Goal: Information Seeking & Learning: Find specific fact

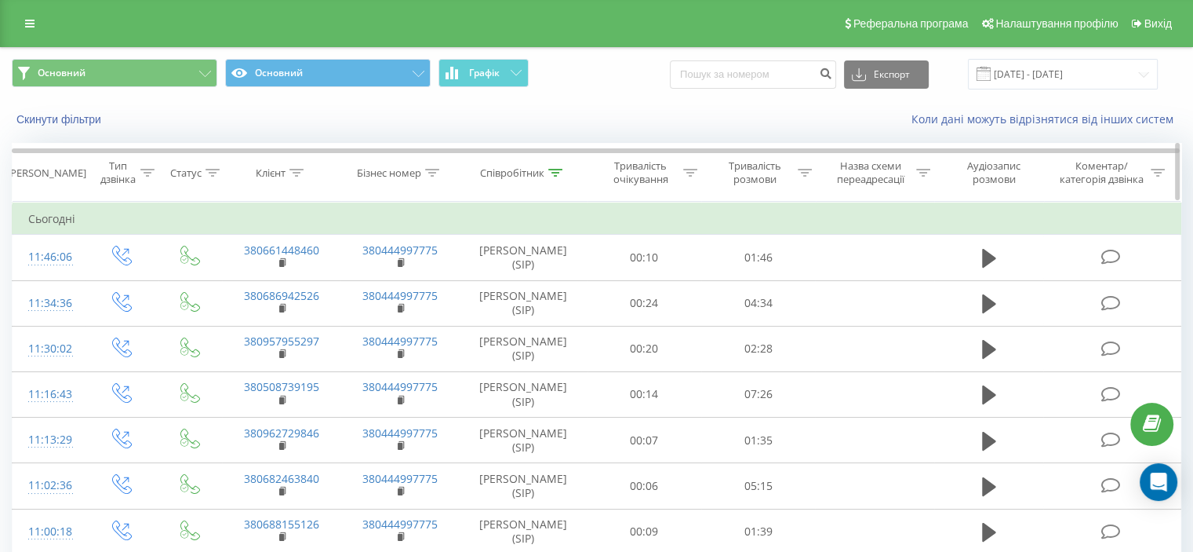
click at [556, 170] on icon at bounding box center [555, 173] width 14 height 8
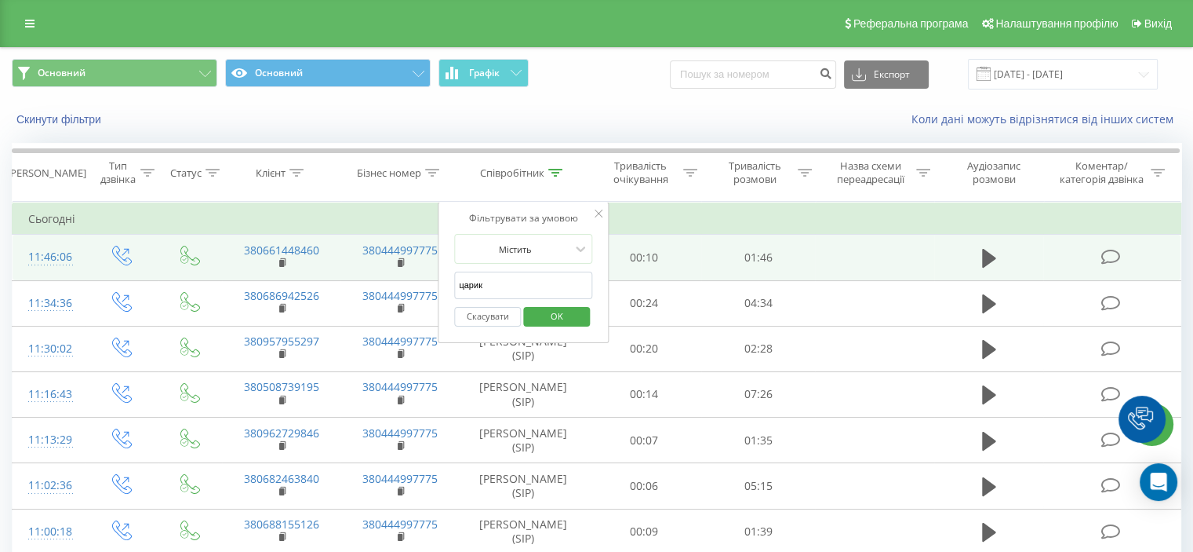
drag, startPoint x: 531, startPoint y: 291, endPoint x: 410, endPoint y: 276, distance: 121.8
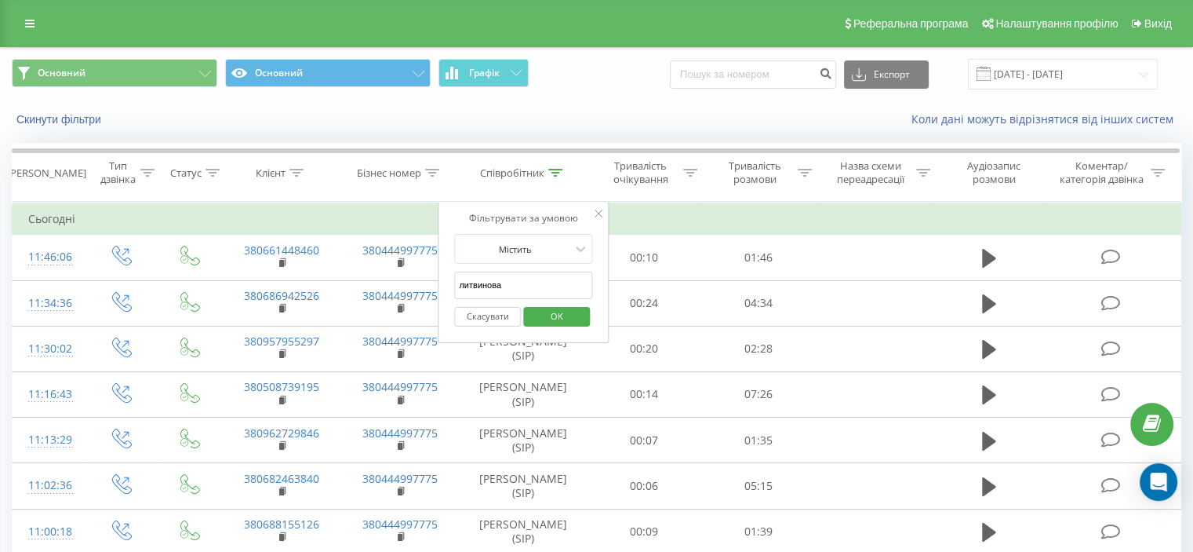
click at [546, 318] on span "OK" at bounding box center [557, 316] width 44 height 24
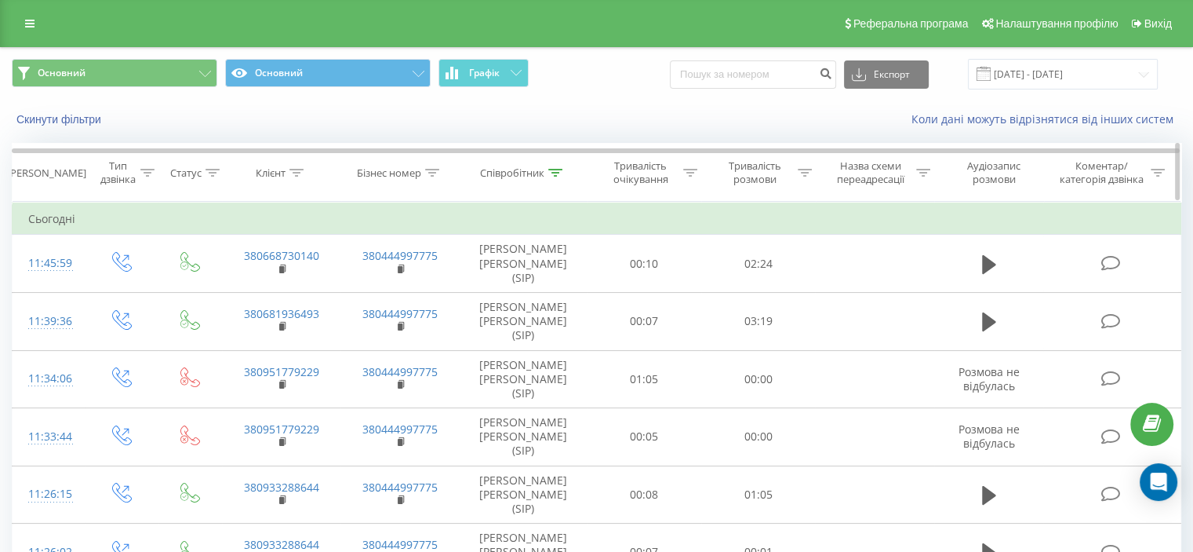
click at [550, 172] on icon at bounding box center [555, 173] width 14 height 8
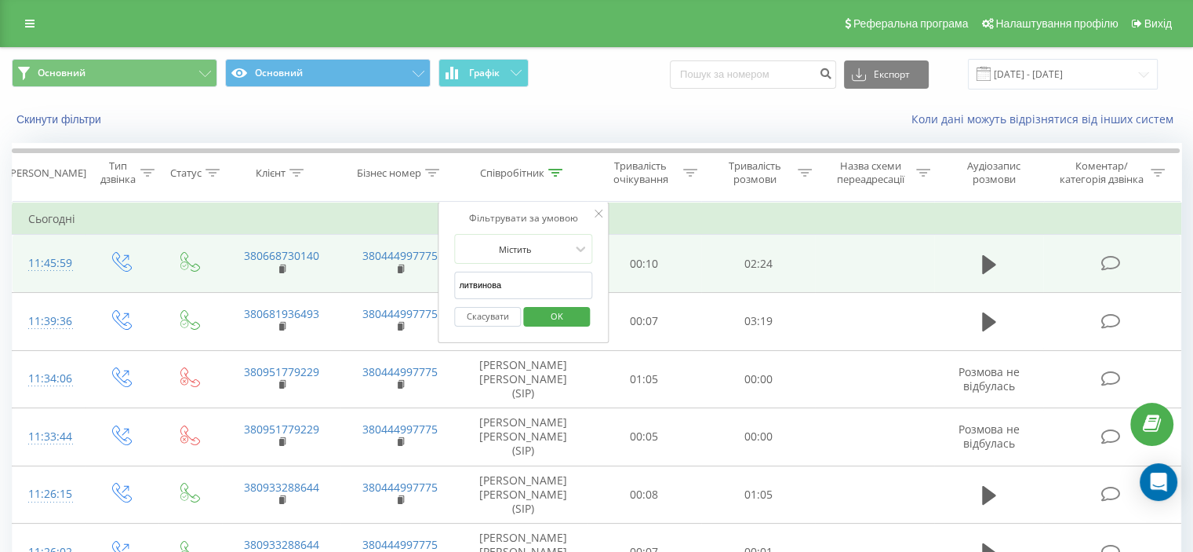
drag, startPoint x: 516, startPoint y: 282, endPoint x: 383, endPoint y: 279, distance: 132.6
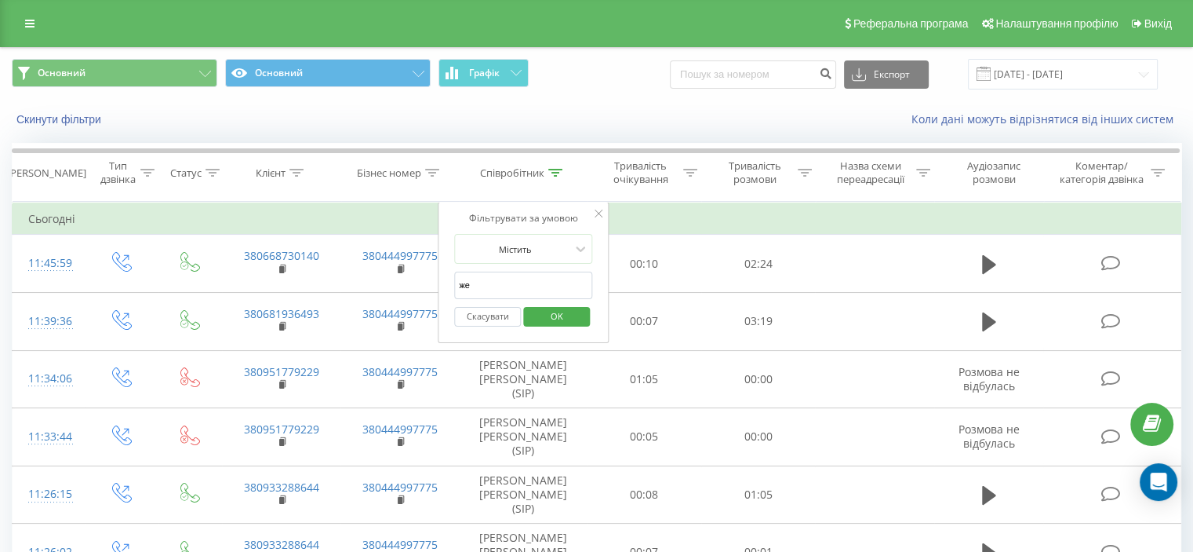
type input "железняк"
click at [557, 320] on span "OK" at bounding box center [557, 316] width 44 height 24
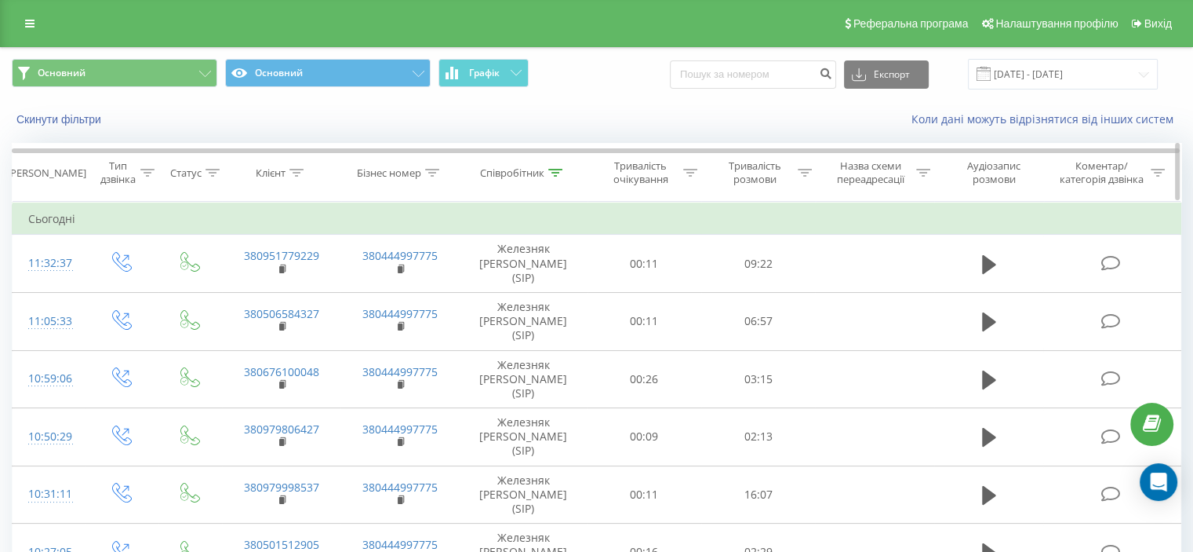
click at [552, 172] on icon at bounding box center [555, 173] width 14 height 8
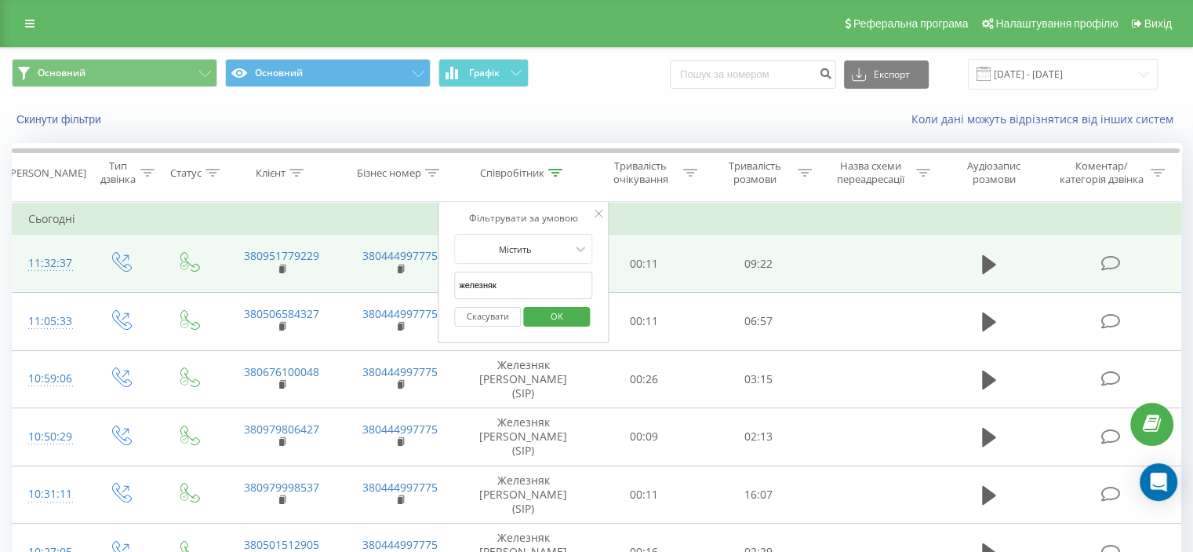
drag, startPoint x: 534, startPoint y: 283, endPoint x: 435, endPoint y: 282, distance: 99.7
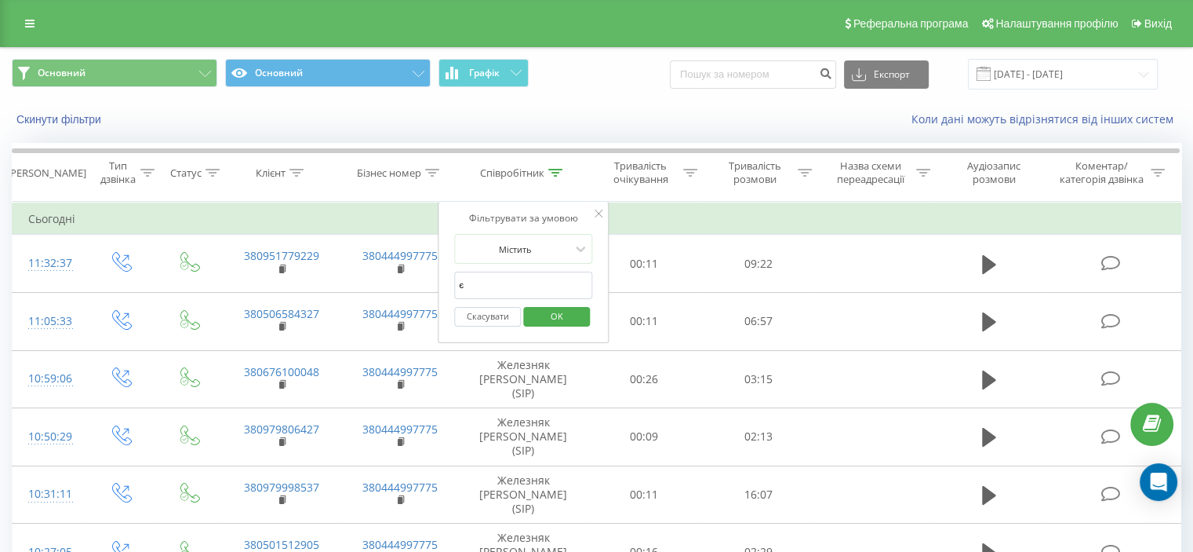
type input "[PERSON_NAME]"
click at [554, 319] on span "OK" at bounding box center [557, 316] width 44 height 24
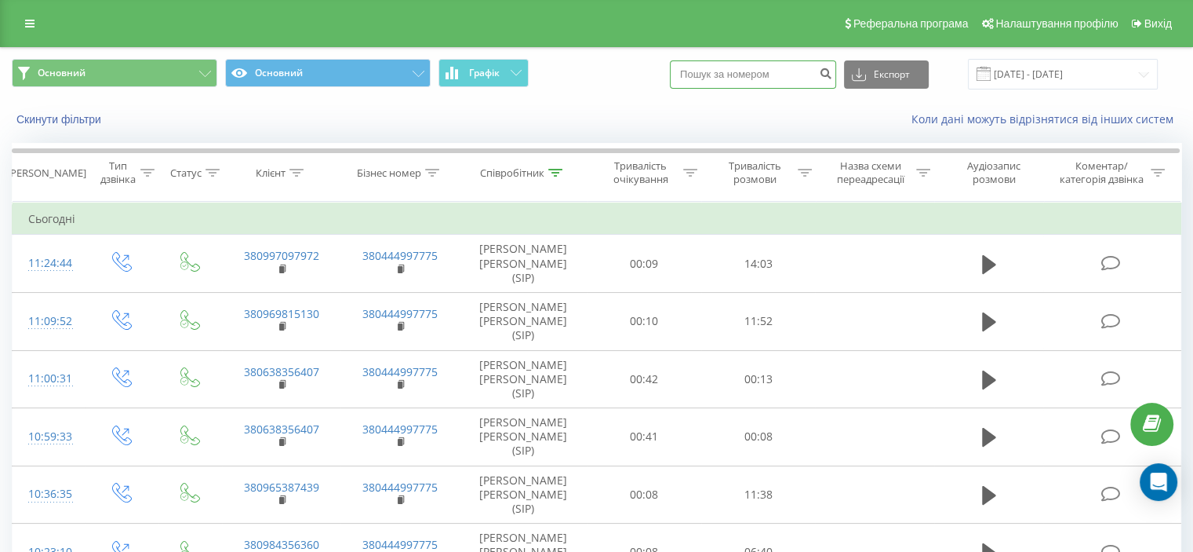
click at [761, 69] on input at bounding box center [753, 74] width 166 height 28
paste input "380679256870"
drag, startPoint x: 712, startPoint y: 73, endPoint x: 688, endPoint y: 69, distance: 23.9
click at [688, 69] on div "Основний Основний Графік 380679256870 Експорт .csv .xls .xlsx [DATE] - [DATE]" at bounding box center [597, 74] width 1170 height 31
type input "0679256870"
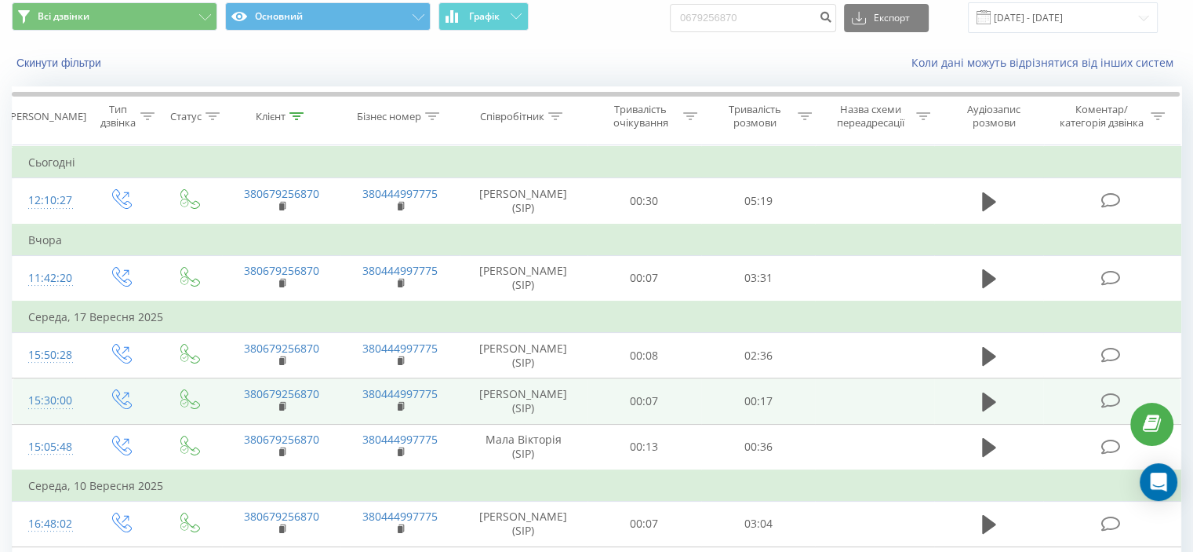
scroll to position [157, 0]
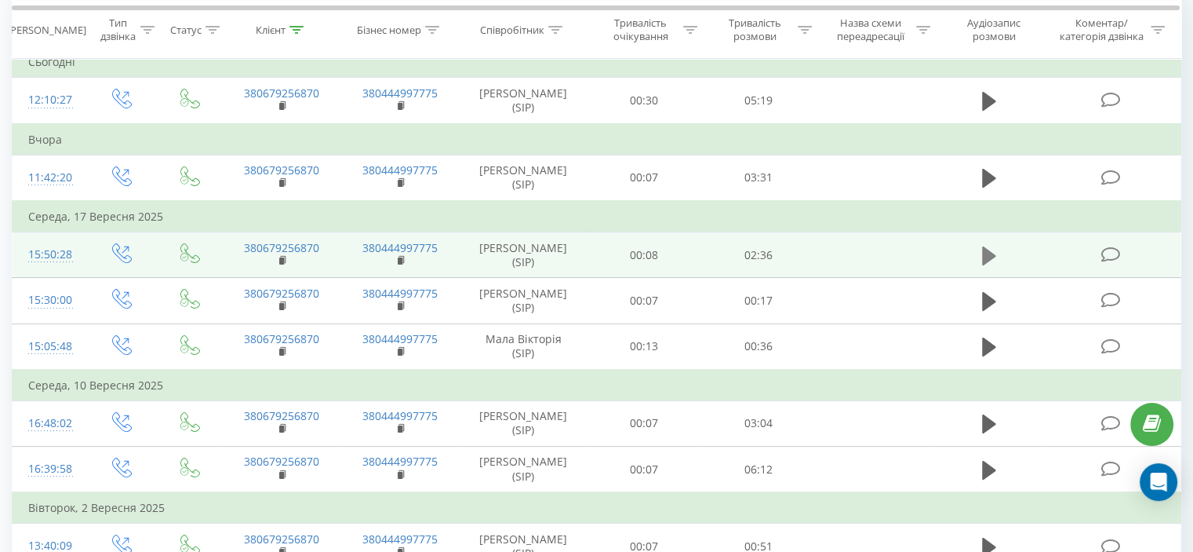
click at [979, 268] on button at bounding box center [990, 256] width 24 height 24
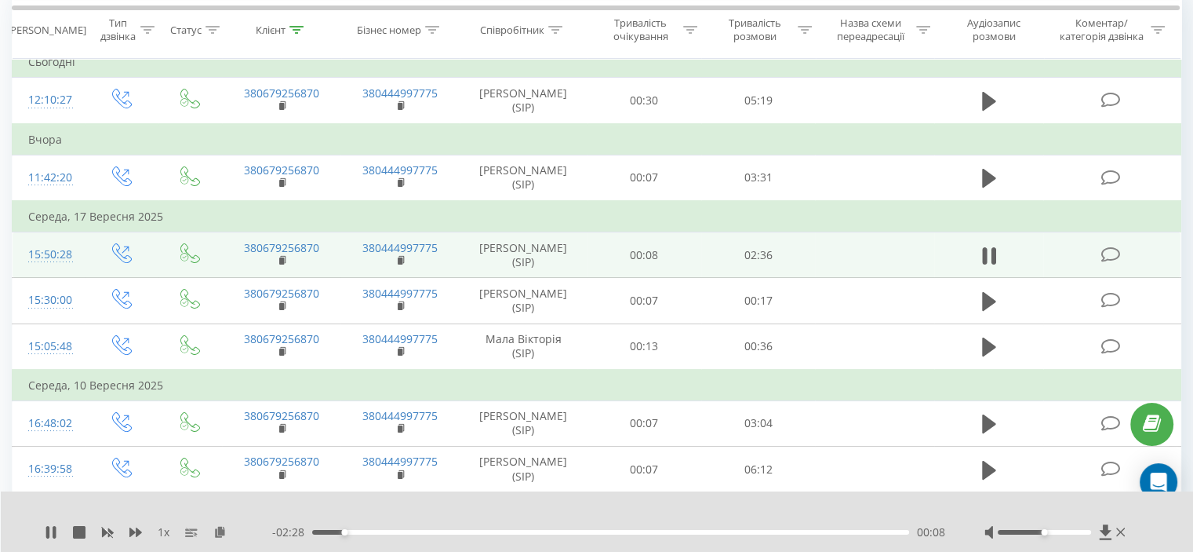
click at [1057, 532] on div at bounding box center [1044, 532] width 93 height 5
click at [1068, 532] on div at bounding box center [1044, 532] width 93 height 5
click at [1080, 532] on div at bounding box center [1044, 532] width 93 height 5
click at [1089, 534] on div at bounding box center [1044, 532] width 93 height 5
click at [376, 533] on div "00:14" at bounding box center [610, 532] width 597 height 5
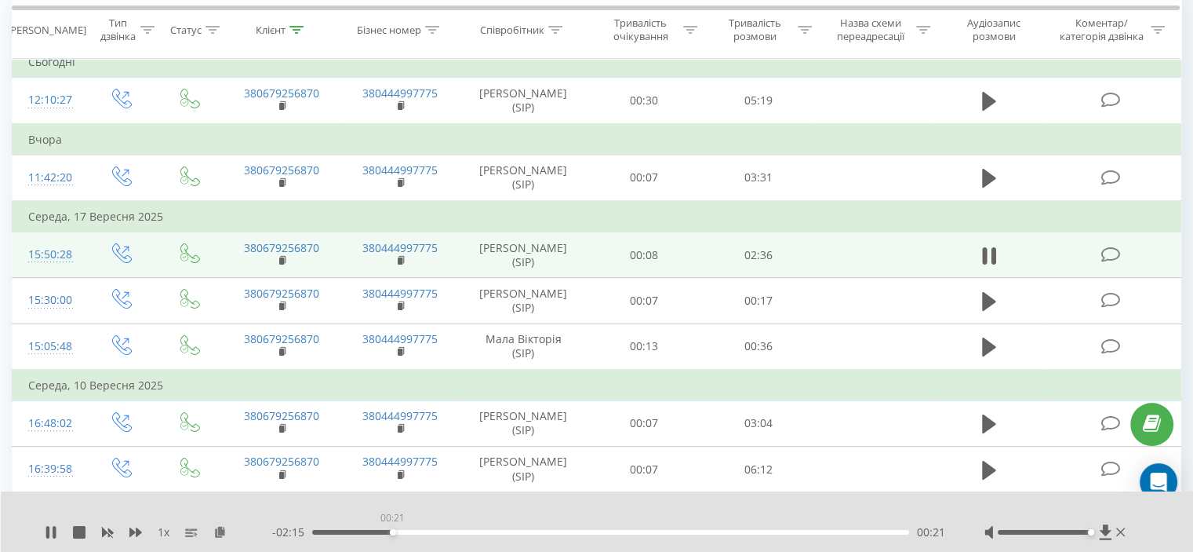
click at [392, 534] on div "00:21" at bounding box center [610, 532] width 597 height 5
click at [505, 526] on div "- 01:50 00:46 00:46" at bounding box center [608, 532] width 673 height 16
click at [508, 527] on div "- 01:50 00:46 00:46" at bounding box center [608, 532] width 673 height 16
click at [508, 531] on div "00:51" at bounding box center [610, 532] width 597 height 5
click at [552, 534] on div "01:03" at bounding box center [610, 532] width 597 height 5
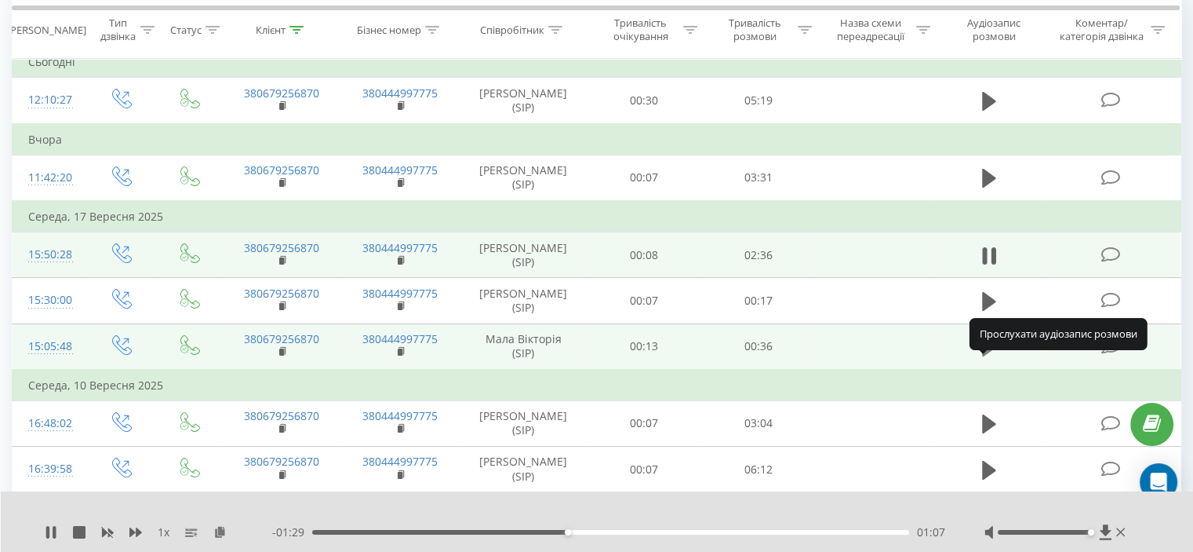
click at [980, 359] on button at bounding box center [990, 347] width 24 height 24
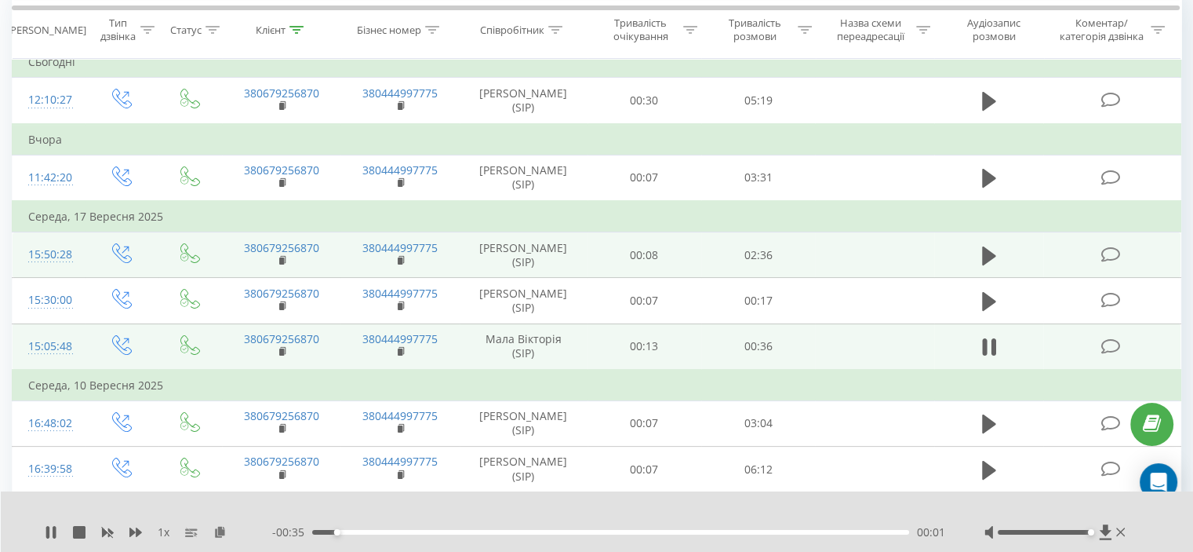
click at [362, 533] on div "00:01" at bounding box center [610, 532] width 597 height 5
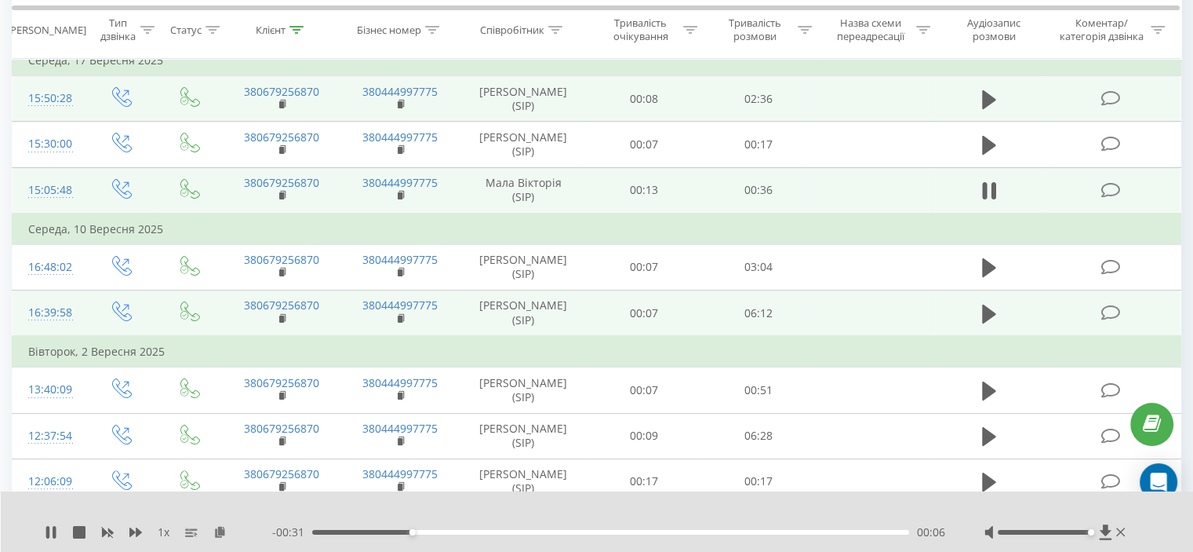
scroll to position [314, 0]
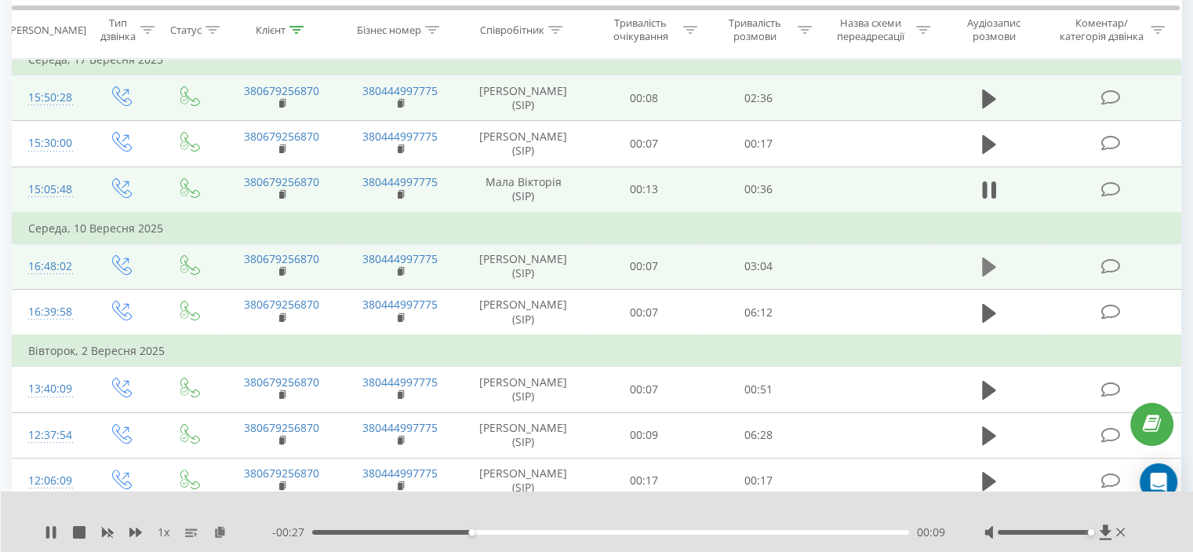
click at [986, 276] on icon at bounding box center [989, 266] width 14 height 19
drag, startPoint x: 549, startPoint y: 279, endPoint x: 496, endPoint y: 283, distance: 53.5
click at [496, 283] on td "Железняк [PERSON_NAME] (SIP)" at bounding box center [524, 266] width 128 height 46
copy td "Железняк"
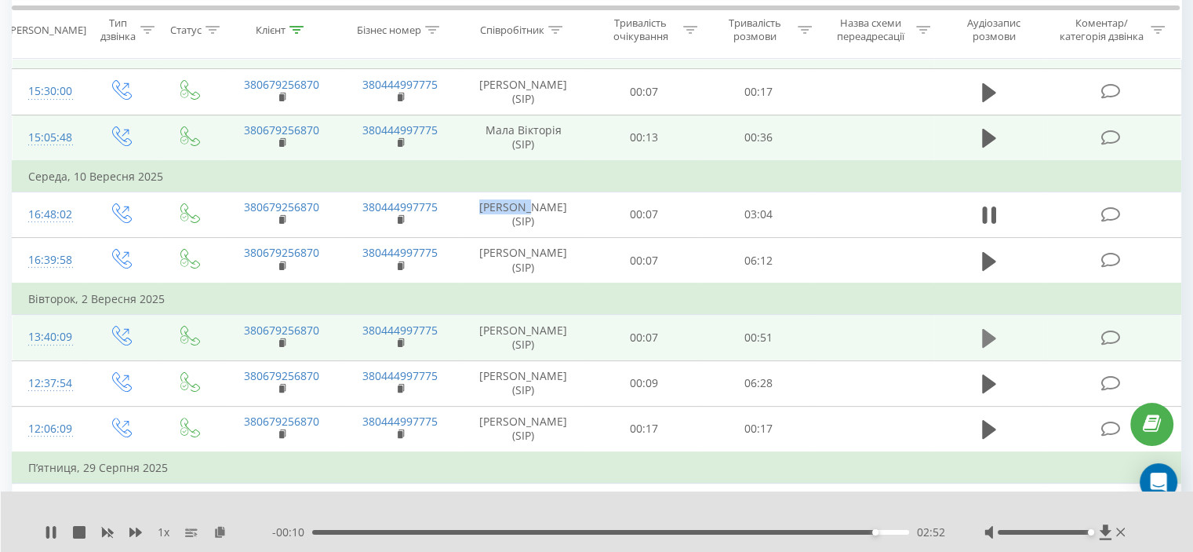
scroll to position [392, 0]
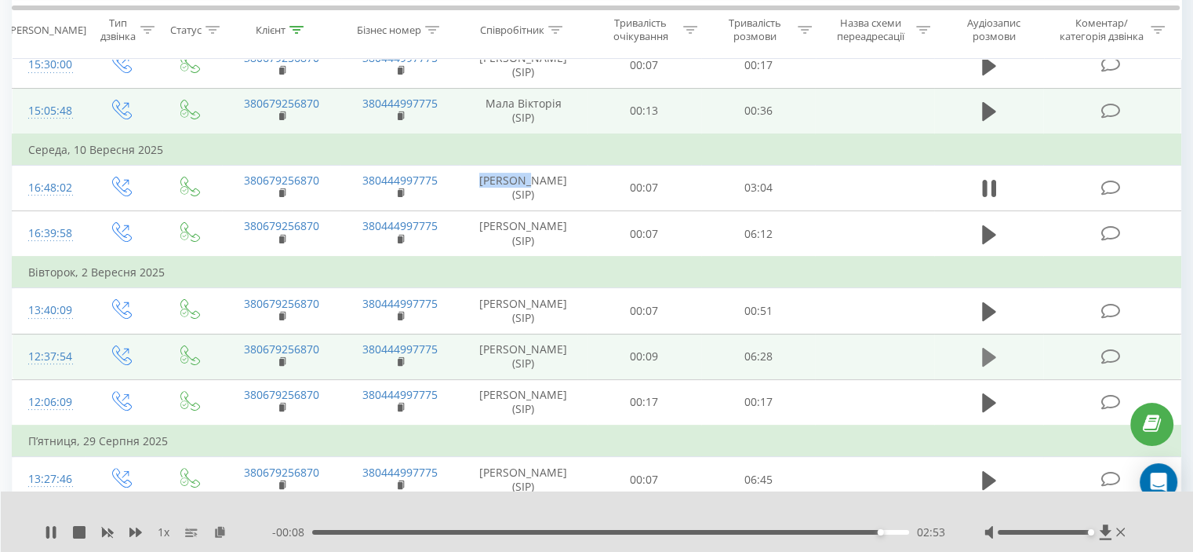
click at [988, 366] on icon at bounding box center [989, 357] width 14 height 19
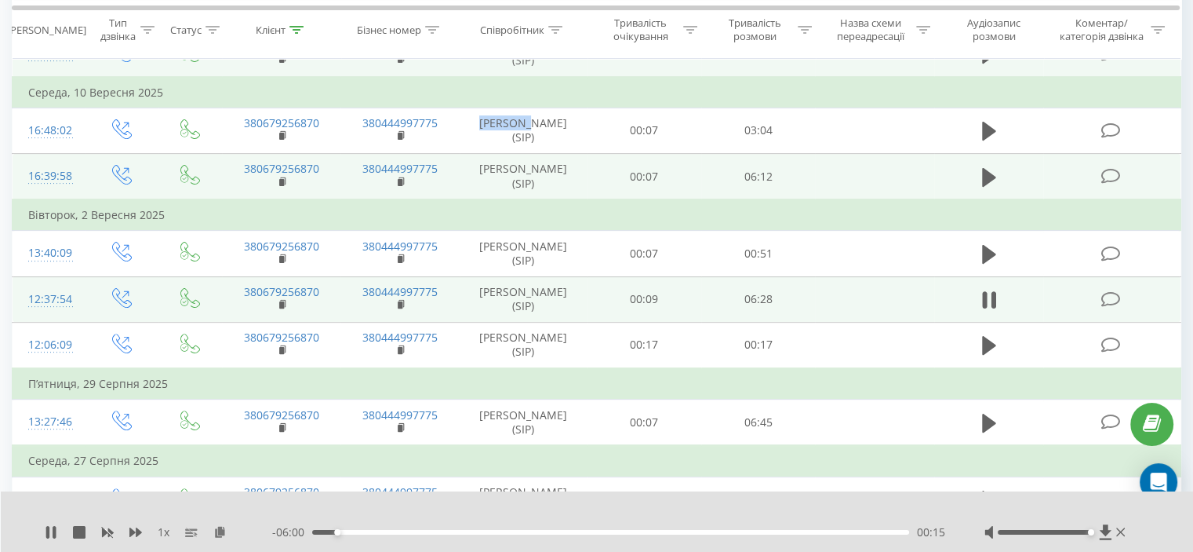
scroll to position [471, 0]
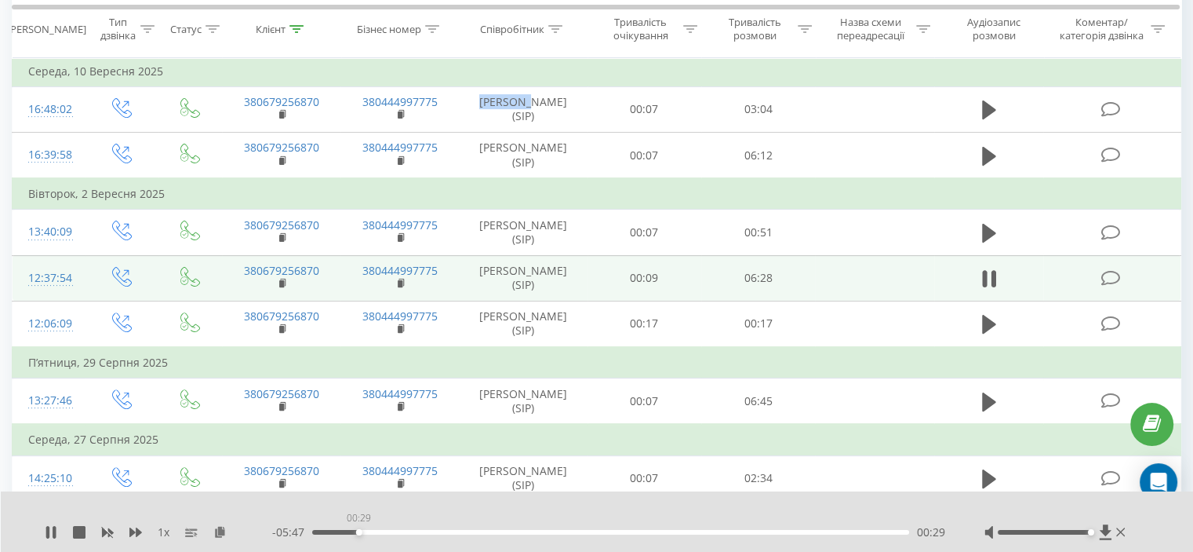
click at [359, 530] on div "00:29" at bounding box center [610, 532] width 597 height 5
click at [986, 287] on icon at bounding box center [984, 278] width 5 height 17
